Goal: Information Seeking & Learning: Learn about a topic

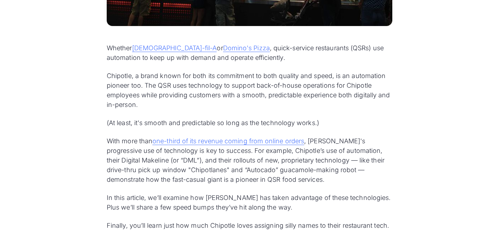
scroll to position [348, 0]
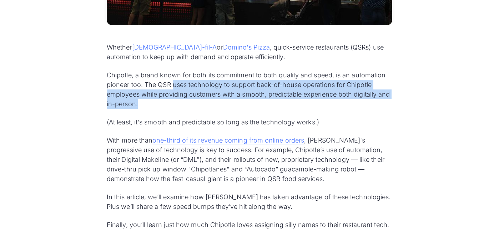
drag, startPoint x: 173, startPoint y: 85, endPoint x: 180, endPoint y: 102, distance: 18.2
click at [180, 102] on p "Chipotle, a brand known for both its commitment to both quality and speed, is a…" at bounding box center [249, 89] width 285 height 39
copy p "uses technology to support back-of-house operations for Chipotle employees whil…"
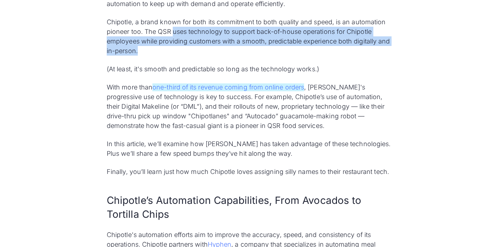
scroll to position [402, 0]
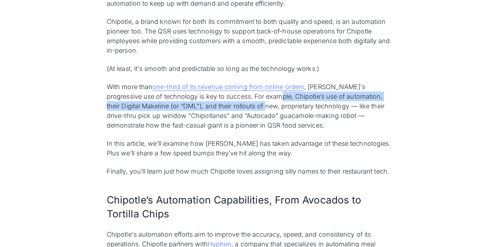
drag, startPoint x: 247, startPoint y: 97, endPoint x: 247, endPoint y: 109, distance: 12.1
click at [247, 109] on p "With more than one-third of its revenue coming from online orders , [PERSON_NAM…" at bounding box center [249, 106] width 285 height 48
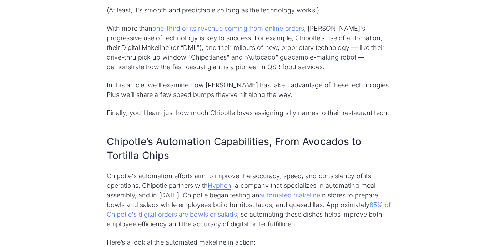
scroll to position [1211, 0]
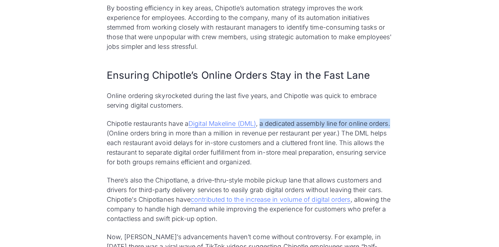
drag, startPoint x: 264, startPoint y: 124, endPoint x: 127, endPoint y: 135, distance: 136.7
click at [127, 135] on p "Chipotle restaurants have a Digital Makeline (DML) , a dedicated assembly line …" at bounding box center [249, 143] width 285 height 48
copy p "a dedicated assembly line for online orders."
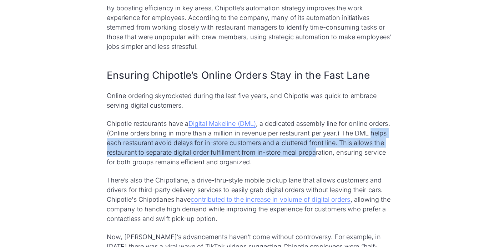
drag, startPoint x: 124, startPoint y: 143, endPoint x: 351, endPoint y: 148, distance: 226.9
click at [351, 148] on p "Chipotle restaurants have a Digital Makeline (DML) , a dedicated assembly line …" at bounding box center [249, 143] width 285 height 48
click at [372, 143] on p "Chipotle restaurants have a Digital Makeline (DML) , a dedicated assembly line …" at bounding box center [249, 143] width 285 height 48
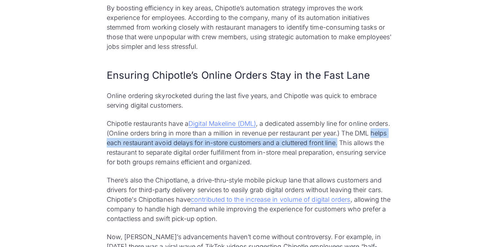
drag, startPoint x: 372, startPoint y: 143, endPoint x: 123, endPoint y: 141, distance: 249.3
click at [123, 141] on p "Chipotle restaurants have a Digital Makeline (DML) , a dedicated assembly line …" at bounding box center [249, 143] width 285 height 48
copy p "helps each restaurant avoid delays for in-store customers and a cluttered front…"
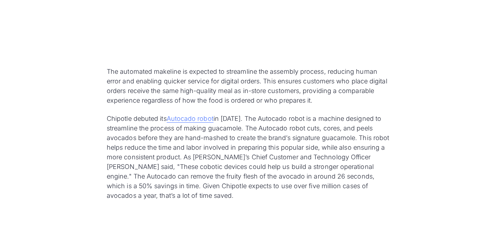
scroll to position [817, 0]
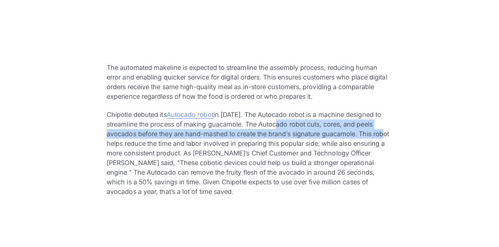
drag, startPoint x: 283, startPoint y: 124, endPoint x: 392, endPoint y: 134, distance: 109.6
copy p "The Autocado robot cuts, cores, and peels avocados before they are hand-mashed …"
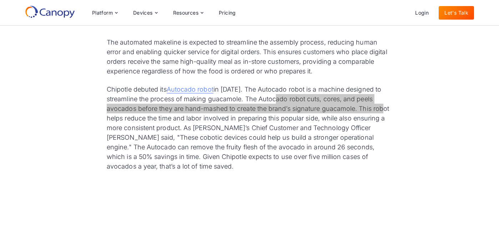
scroll to position [842, 0]
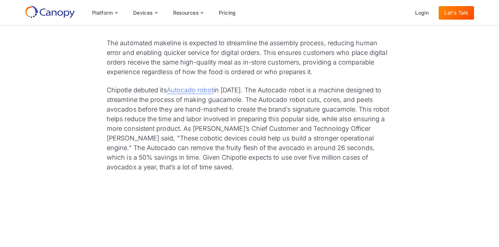
click at [202, 129] on p "Chipotle debuted its Autocado robot in [DATE]. The Autocado robot is a machine …" at bounding box center [249, 128] width 285 height 87
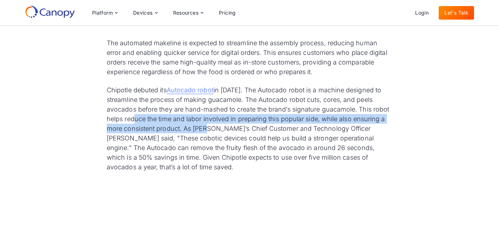
drag, startPoint x: 213, startPoint y: 129, endPoint x: 138, endPoint y: 119, distance: 75.6
click at [138, 119] on p "Chipotle debuted its Autocado robot in [DATE]. The Autocado robot is a machine …" at bounding box center [249, 128] width 285 height 87
copy p "helps reduce the time and labor involved in preparing this popular side, while …"
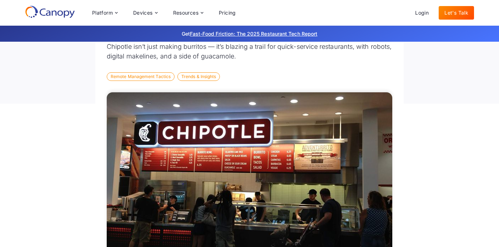
scroll to position [0, 0]
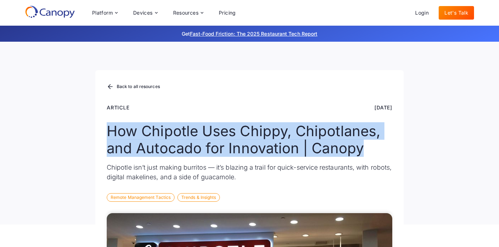
drag, startPoint x: 362, startPoint y: 151, endPoint x: 99, endPoint y: 132, distance: 263.5
click at [99, 132] on div "Back to all resources Article [DATE] How Chipotle Uses Chippy, Chipotlanes, and…" at bounding box center [249, 147] width 308 height 154
